Goal: Navigation & Orientation: Understand site structure

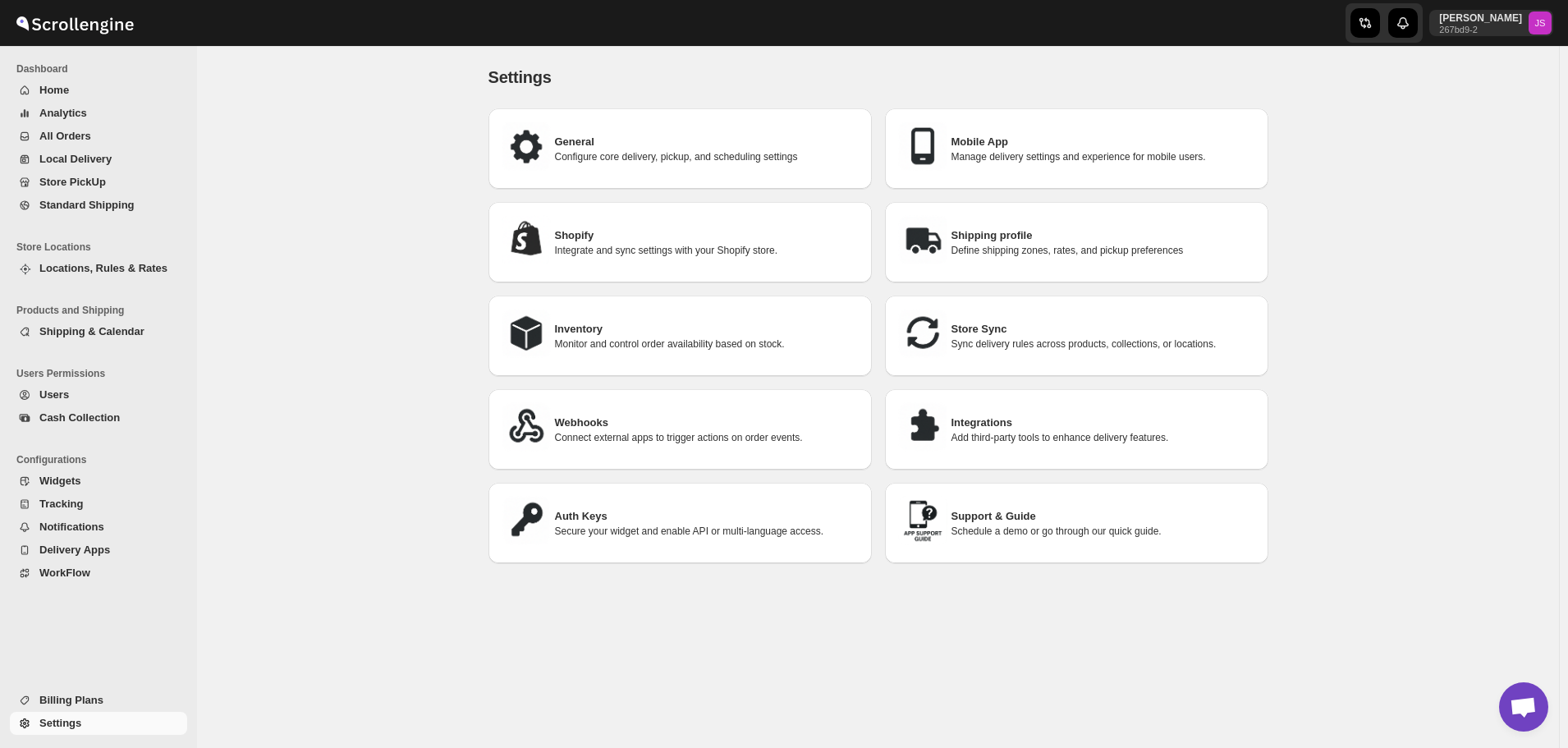
scroll to position [2, 0]
